Goal: Task Accomplishment & Management: Use online tool/utility

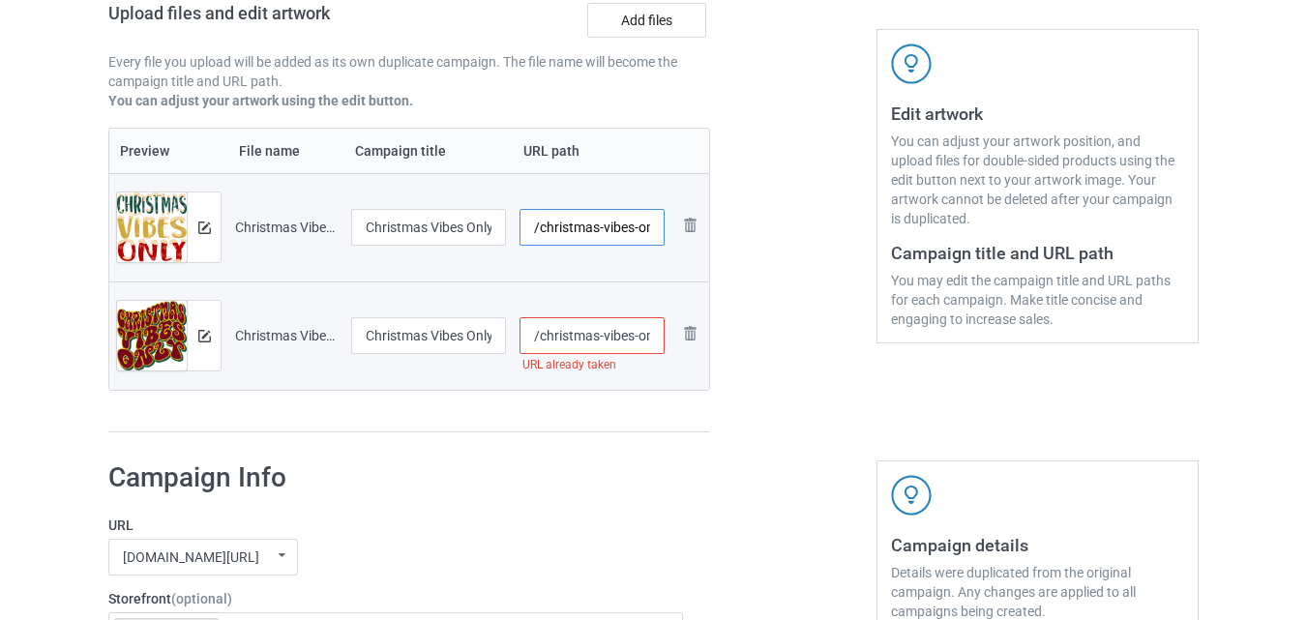
scroll to position [0, 24]
drag, startPoint x: 542, startPoint y: 230, endPoint x: 646, endPoint y: 238, distance: 104.8
click at [646, 238] on input "/christmas-vibes-only-4" at bounding box center [593, 227] width 146 height 37
click at [647, 228] on input "/christmas-vibes-only-4" at bounding box center [593, 227] width 146 height 37
click at [648, 229] on input "/christmas-vibes-only-4" at bounding box center [593, 227] width 146 height 37
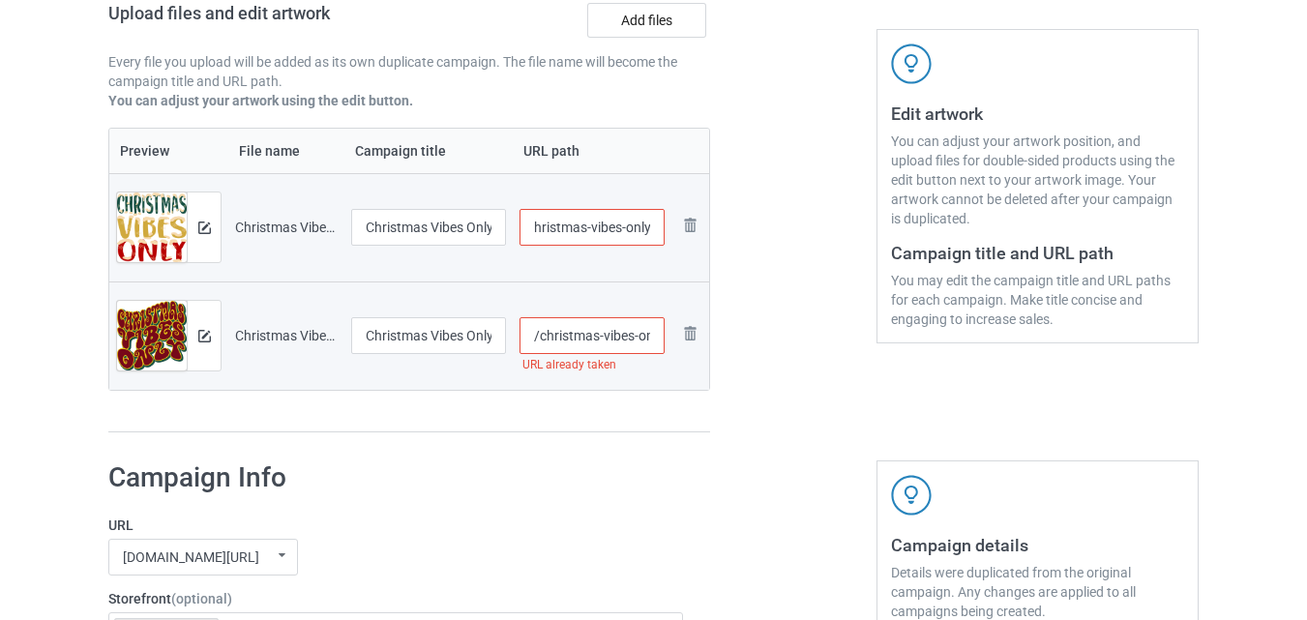
scroll to position [0, 13]
click at [771, 352] on div at bounding box center [793, 129] width 139 height 635
drag, startPoint x: 619, startPoint y: 339, endPoint x: 672, endPoint y: 342, distance: 53.3
click at [672, 342] on tr "Preview and edit artwork Christmas Vibes Only.png Christmas Vibes Only /christm…" at bounding box center [409, 336] width 600 height 108
drag, startPoint x: 642, startPoint y: 226, endPoint x: 659, endPoint y: 228, distance: 17.5
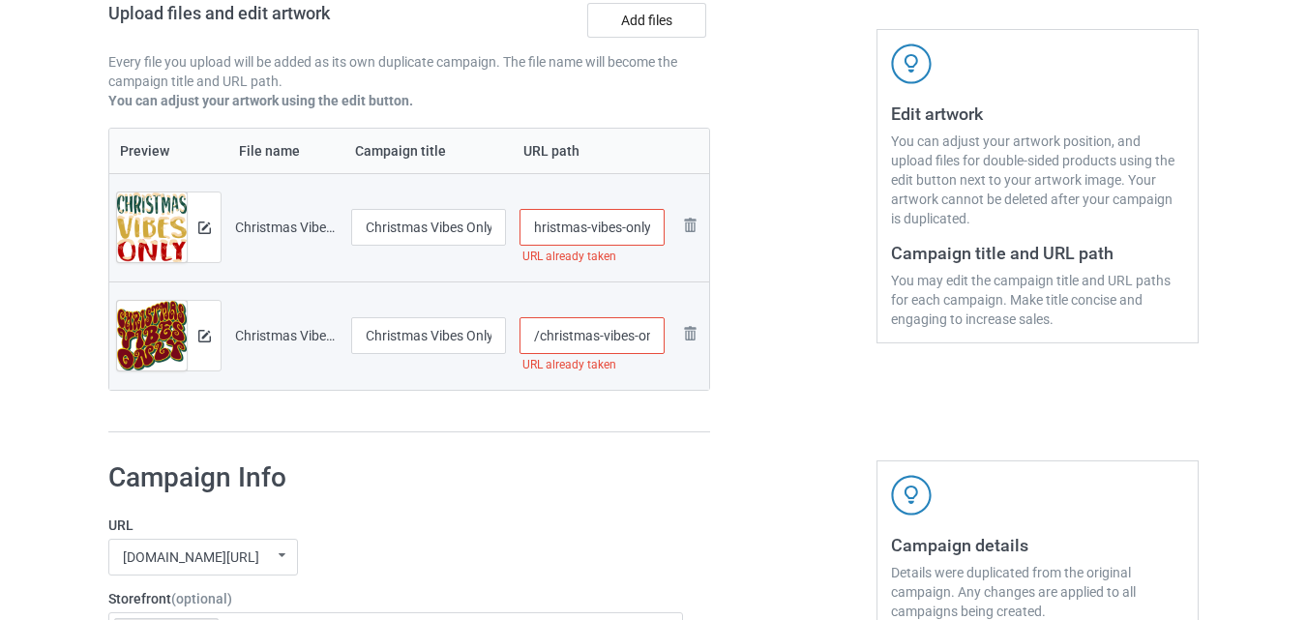
click at [659, 228] on input "/christmas-vibes-only" at bounding box center [593, 227] width 146 height 37
click at [649, 228] on input "/christmas-vibes-only" at bounding box center [593, 227] width 146 height 37
type input "/christmas-vibes-only-gift"
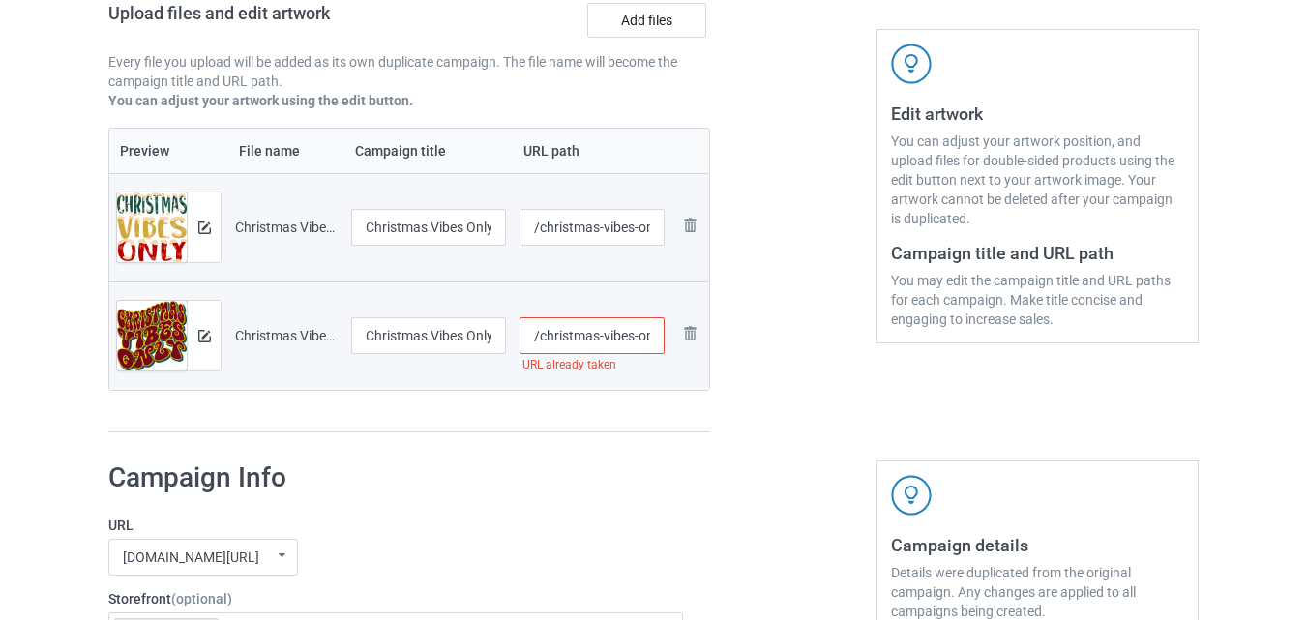
click at [757, 270] on div at bounding box center [793, 129] width 139 height 635
click at [650, 339] on input "/christmas-vibes-only" at bounding box center [593, 335] width 146 height 37
click at [653, 332] on input "/christmas-vibes-only" at bounding box center [593, 335] width 146 height 37
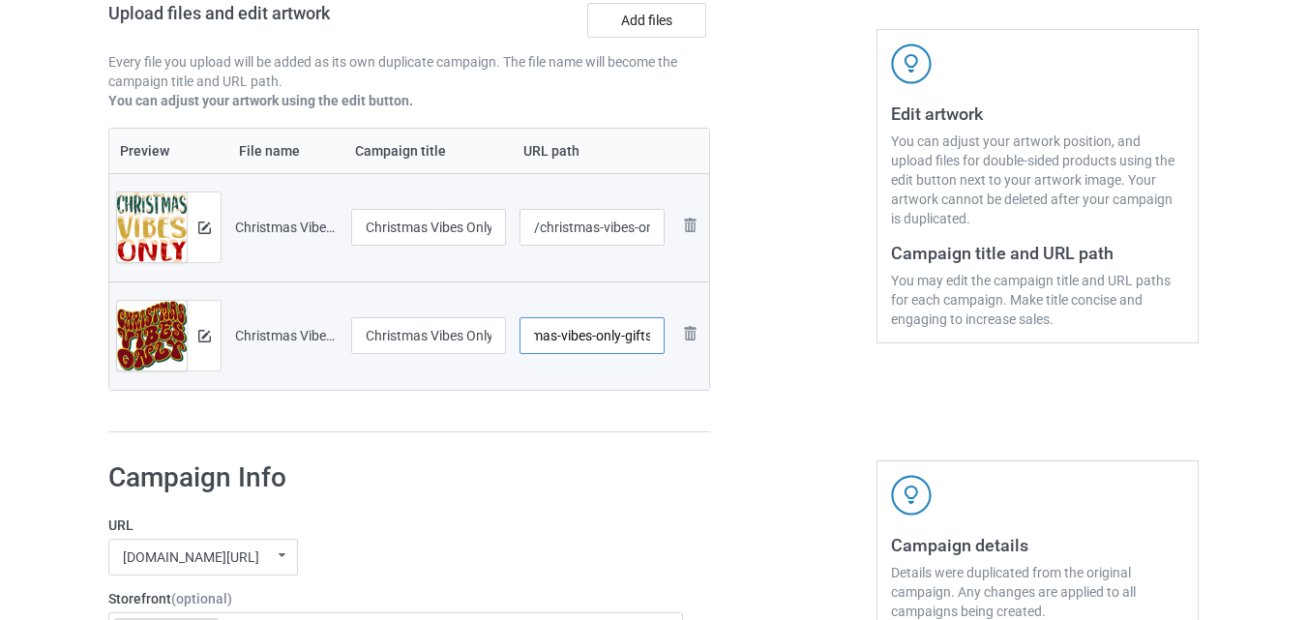
type input "/christmas-vibes-only-gifts"
click at [786, 368] on div at bounding box center [793, 129] width 139 height 635
click at [509, 228] on td "Christmas Vibes Only 4" at bounding box center [428, 227] width 168 height 108
click at [498, 228] on input "Christmas Vibes Only 4" at bounding box center [428, 227] width 155 height 37
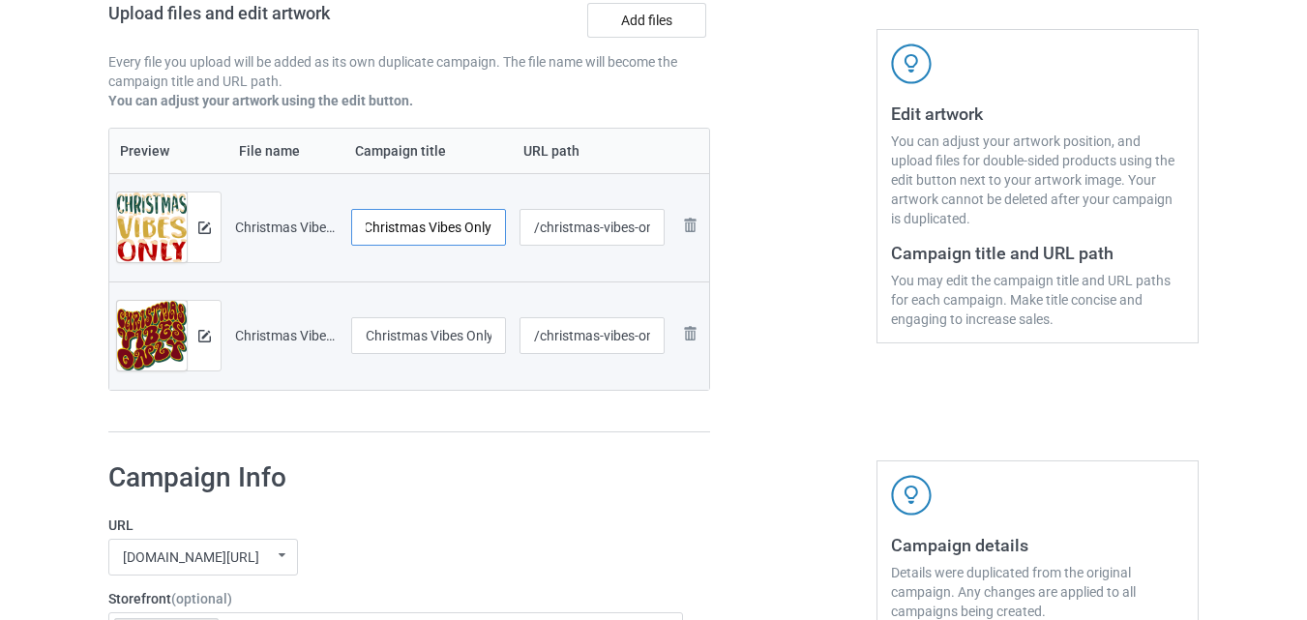
scroll to position [0, 4]
type input "Christmas Vibes Only"
click at [760, 295] on div at bounding box center [793, 129] width 139 height 635
drag, startPoint x: 421, startPoint y: 340, endPoint x: 506, endPoint y: 346, distance: 85.4
click at [506, 346] on td "Christmas Vibes Only" at bounding box center [428, 336] width 168 height 108
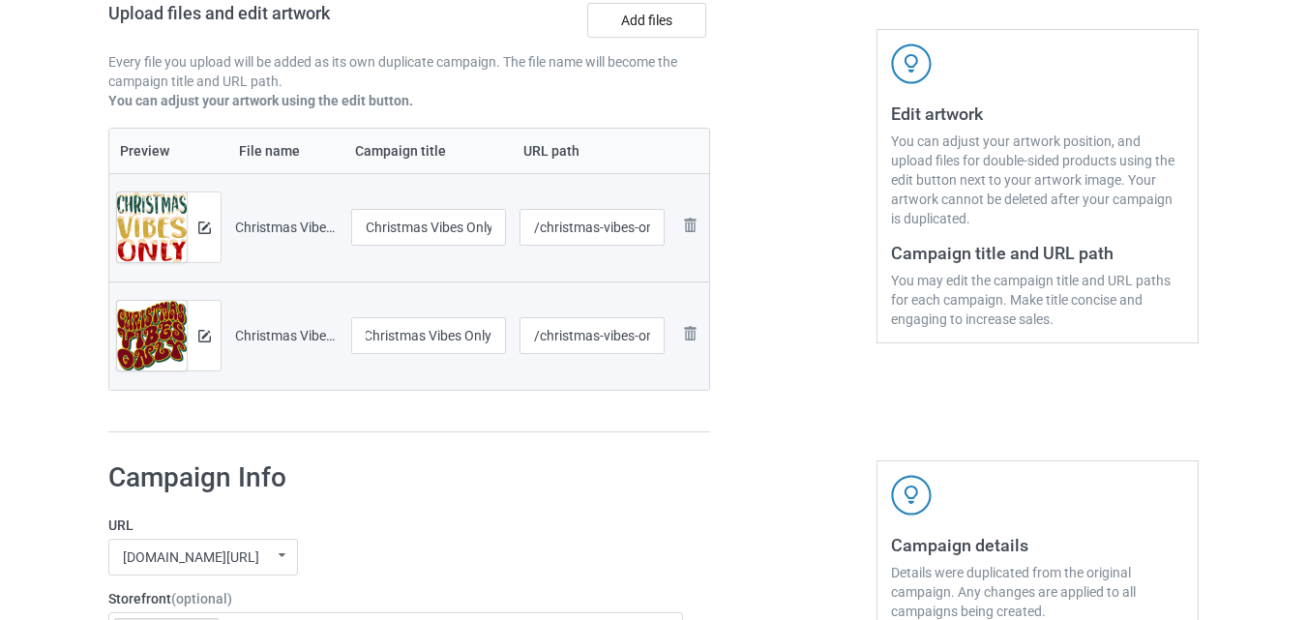
click at [536, 403] on div "Preview File name Campaign title URL path Preview and edit artwork Christmas Vi…" at bounding box center [409, 281] width 602 height 306
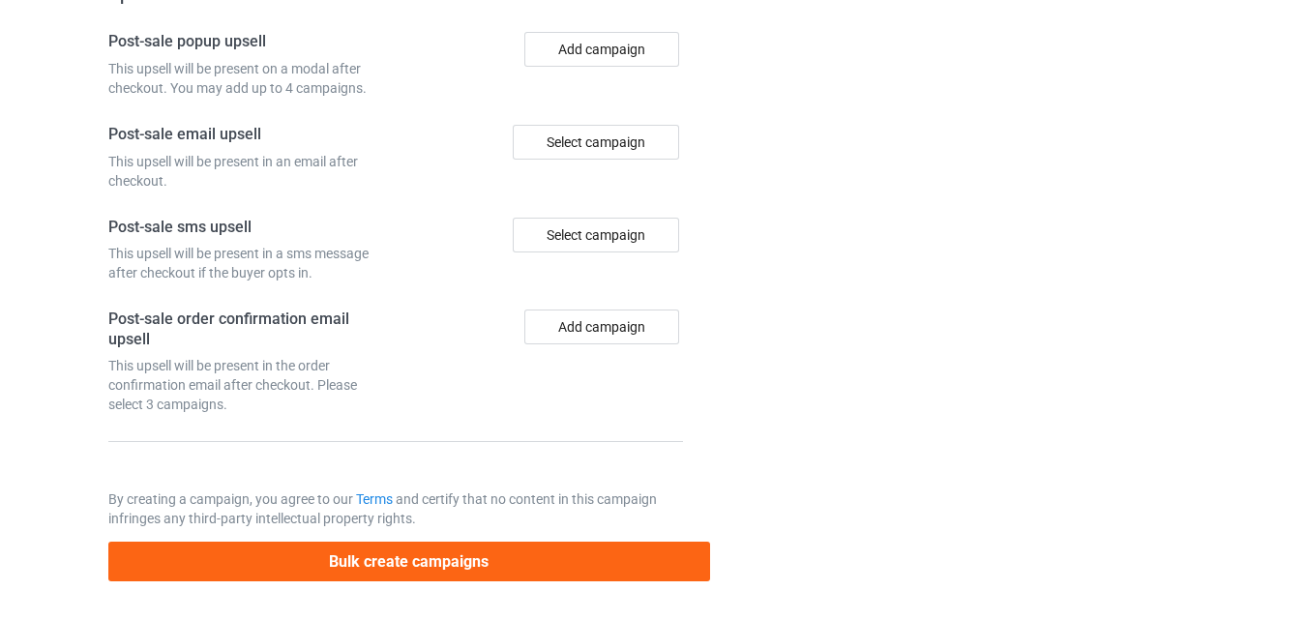
scroll to position [1980, 0]
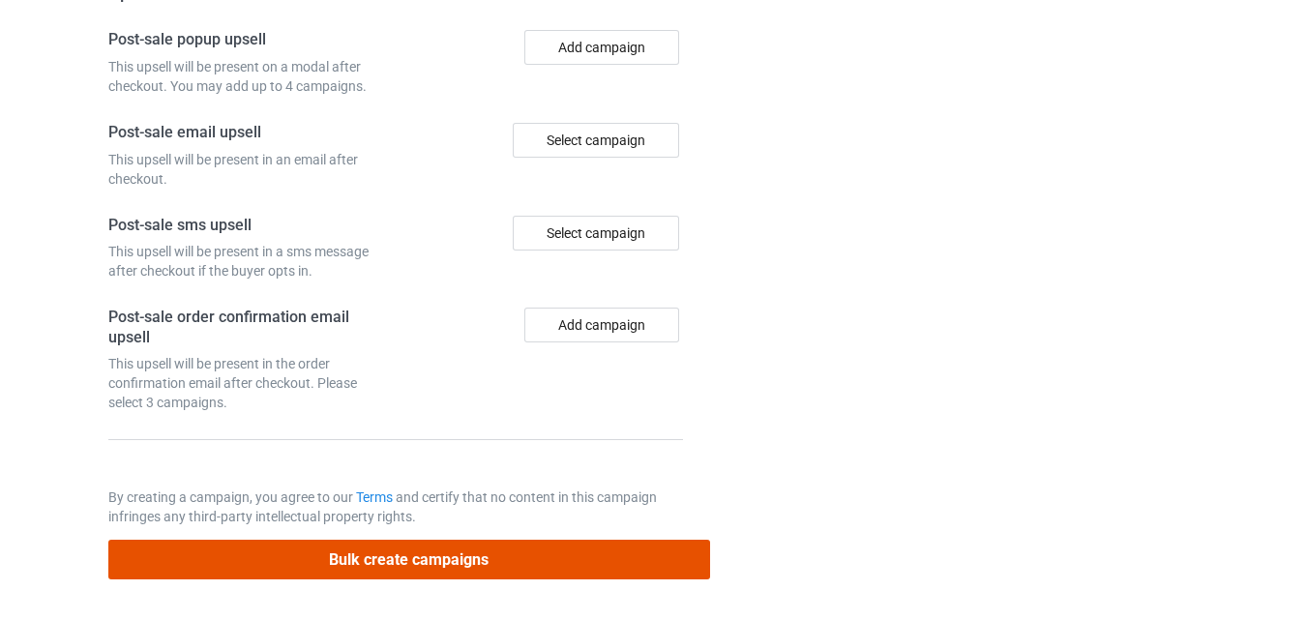
click at [381, 566] on button "Bulk create campaigns" at bounding box center [409, 560] width 602 height 40
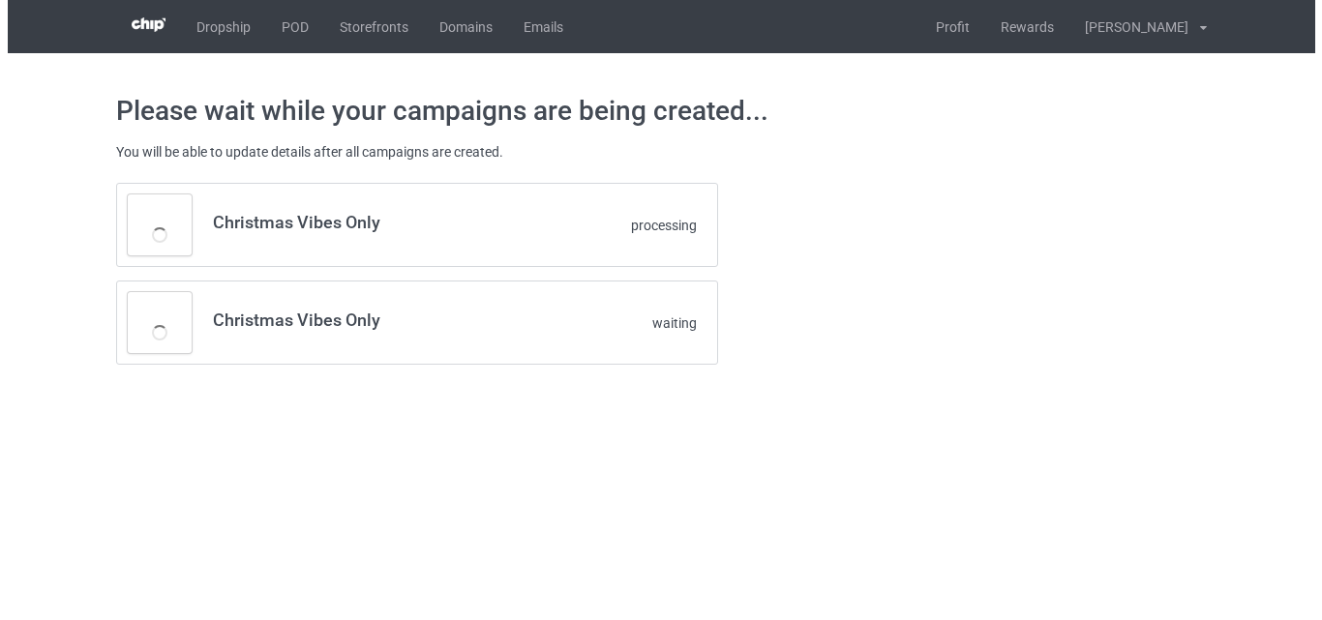
scroll to position [0, 0]
drag, startPoint x: 389, startPoint y: 223, endPoint x: 201, endPoint y: 220, distance: 187.7
click at [201, 220] on td "Christmas Vibes Only" at bounding box center [364, 225] width 327 height 82
copy h3 "Christmas Vibes Only"
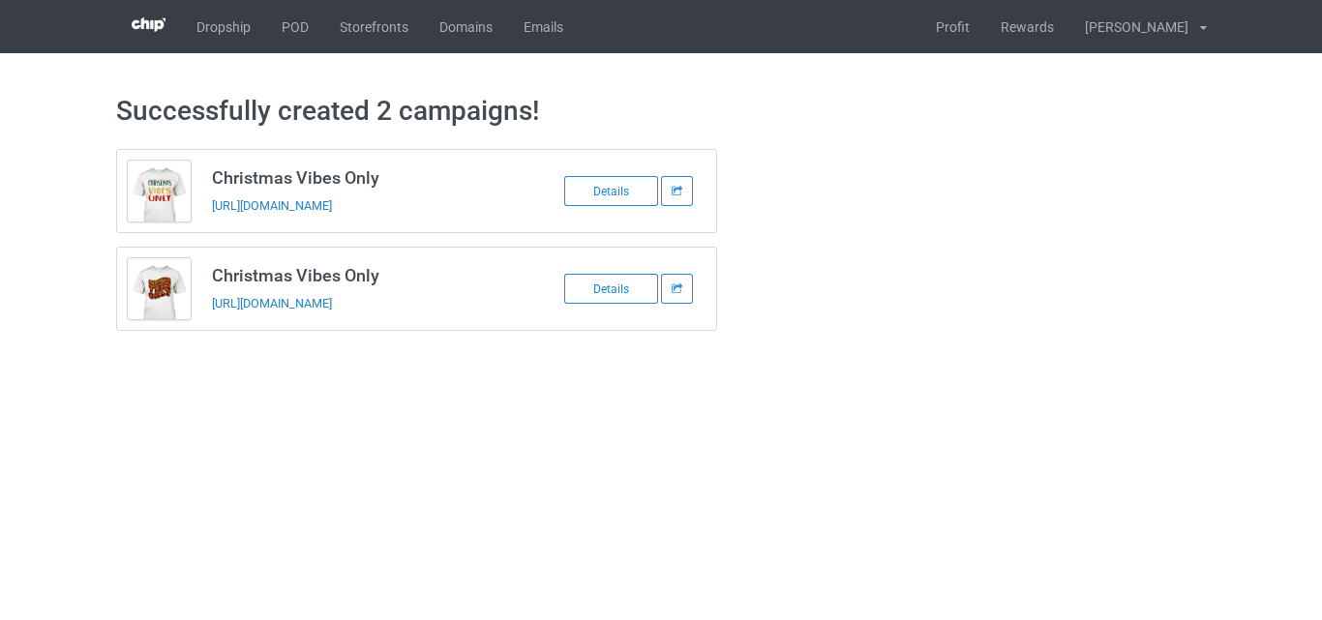
click at [419, 510] on body "Dropship POD Storefronts Domains Emails Profit Rewards [PERSON_NAME] Settings L…" at bounding box center [661, 310] width 1322 height 620
click at [295, 29] on link "POD" at bounding box center [295, 26] width 58 height 53
